Goal: Information Seeking & Learning: Find specific page/section

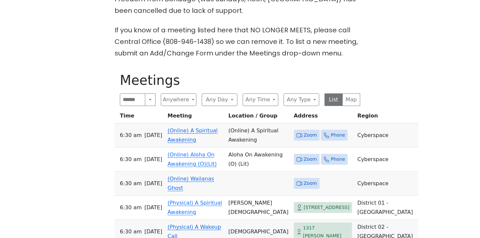
scroll to position [227, 0]
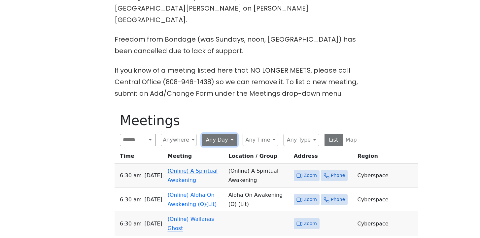
click at [218, 145] on button "Any Day" at bounding box center [220, 140] width 36 height 13
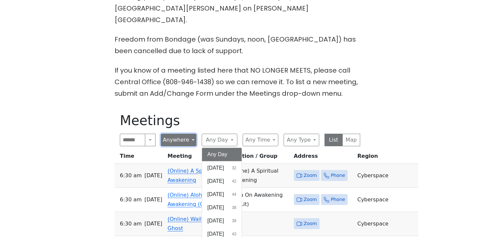
click at [181, 143] on button "Anywhere" at bounding box center [179, 140] width 36 height 13
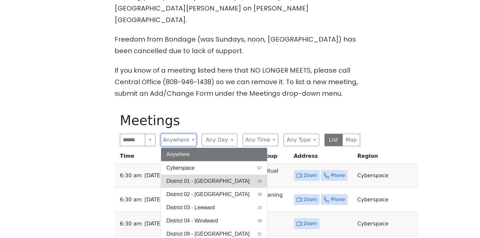
scroll to position [14, 0]
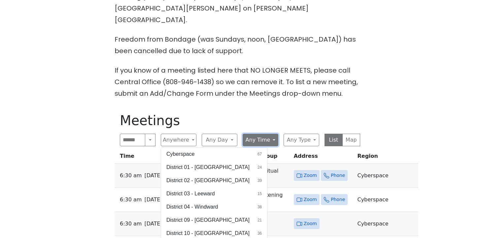
click at [275, 141] on button "Any Time" at bounding box center [261, 140] width 36 height 13
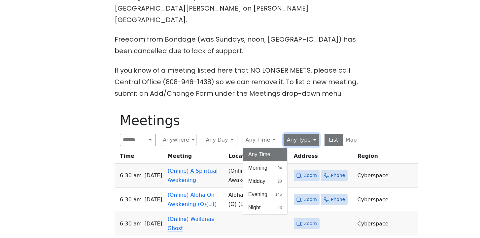
click at [305, 143] on button "Any Type" at bounding box center [302, 140] width 36 height 13
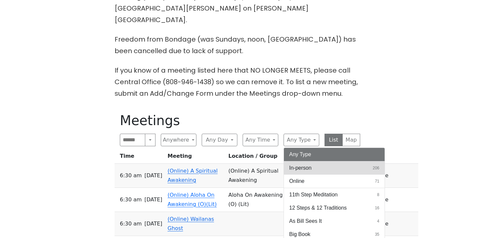
click at [304, 172] on span "In-person" at bounding box center [300, 168] width 22 height 8
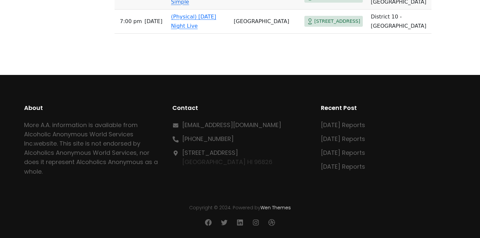
scroll to position [4647, 0]
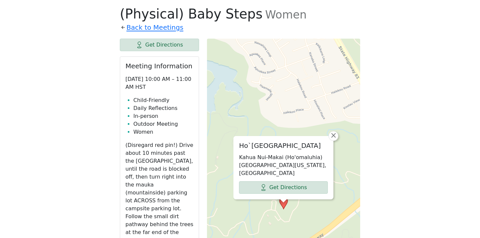
scroll to position [276, 0]
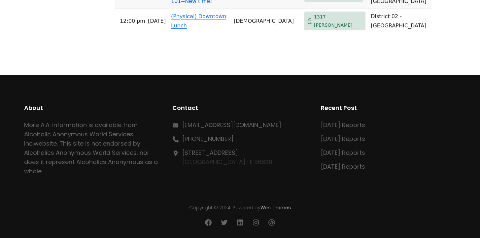
scroll to position [4321, 0]
